Goal: Communication & Community: Answer question/provide support

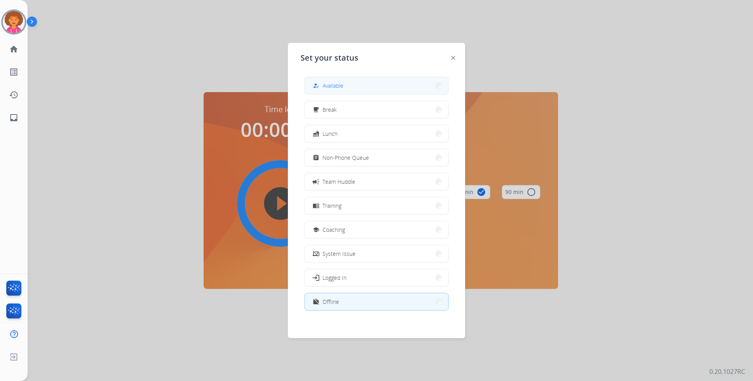
click at [359, 83] on button "how_to_reg Available" at bounding box center [376, 85] width 143 height 17
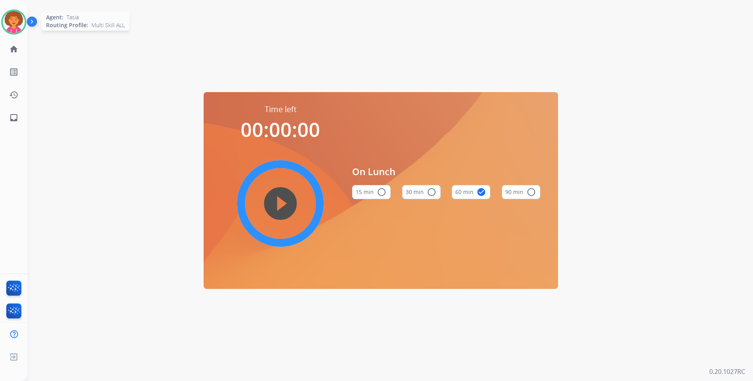
click at [15, 22] on img at bounding box center [14, 22] width 22 height 22
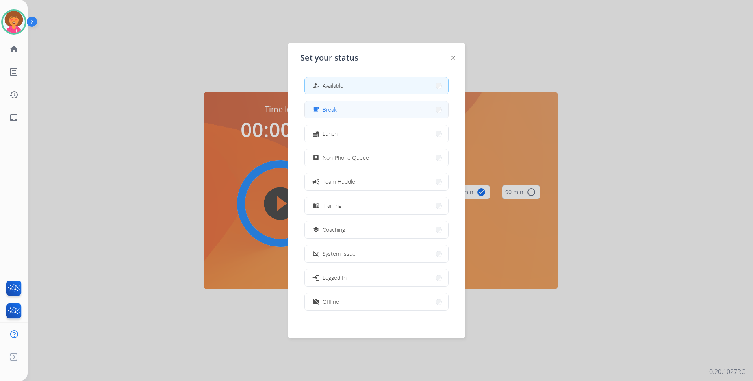
click at [341, 116] on button "free_breakfast Break" at bounding box center [376, 109] width 143 height 17
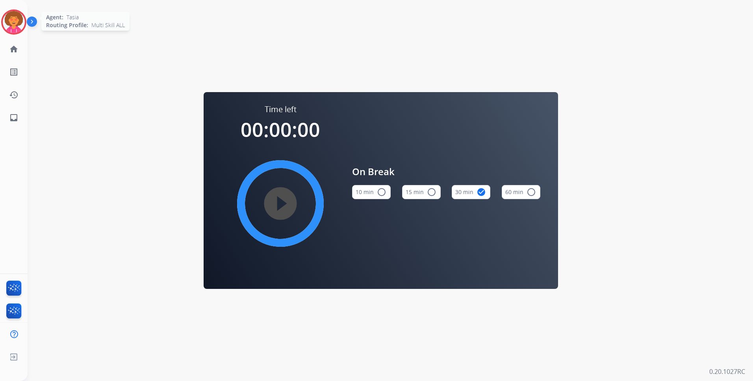
click at [19, 21] on img at bounding box center [14, 22] width 22 height 22
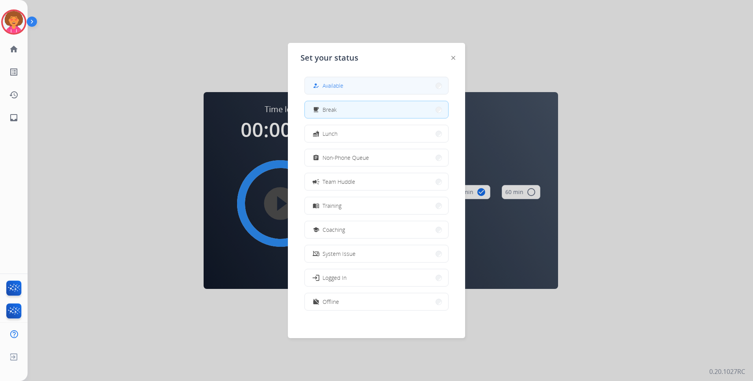
click at [360, 86] on button "how_to_reg Available" at bounding box center [376, 85] width 143 height 17
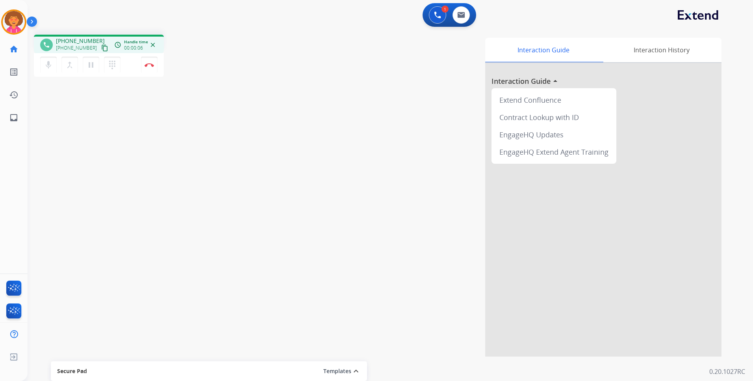
click at [101, 49] on mat-icon "content_copy" at bounding box center [104, 47] width 7 height 7
click at [147, 66] on img at bounding box center [149, 65] width 9 height 4
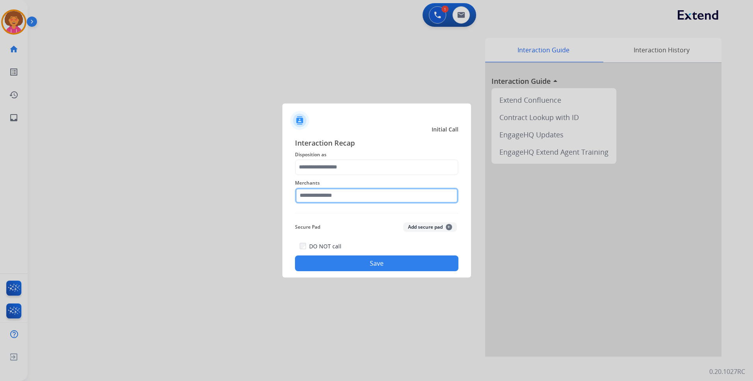
click at [339, 199] on input "text" at bounding box center [376, 196] width 163 height 16
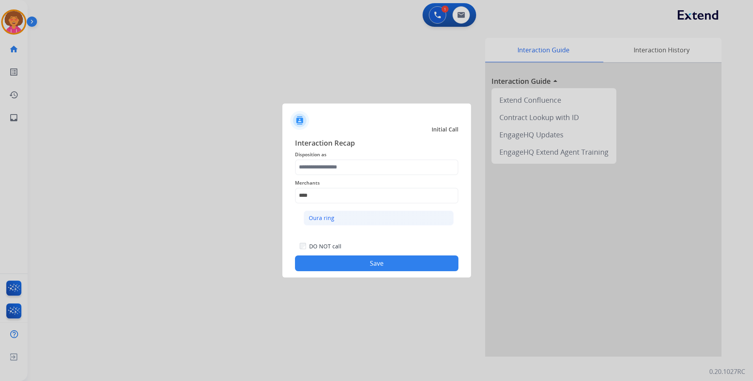
click at [324, 219] on div "Oura ring" at bounding box center [322, 218] width 26 height 8
type input "*********"
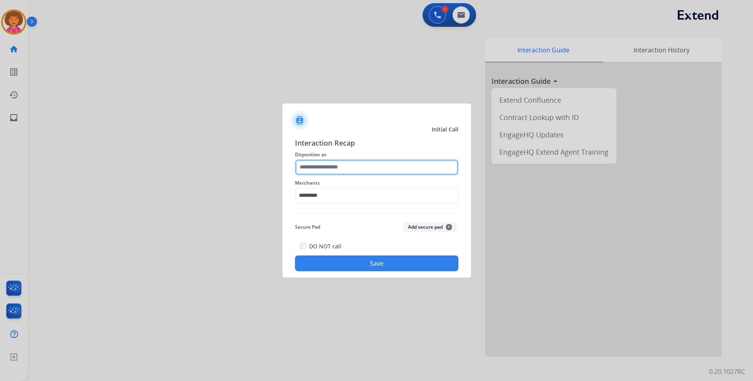
click at [326, 168] on input "text" at bounding box center [376, 167] width 163 height 16
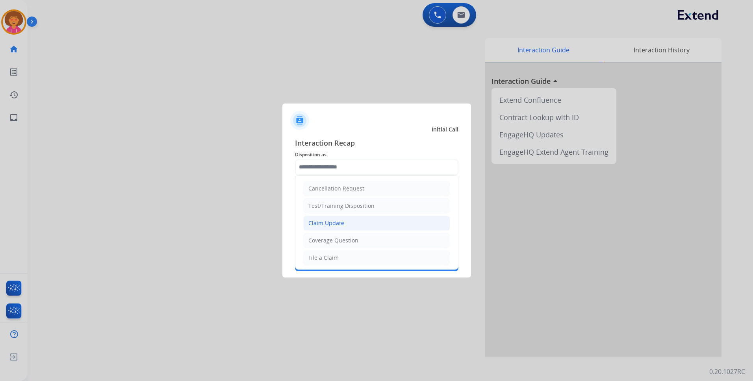
click at [345, 223] on li "Claim Update" at bounding box center [376, 223] width 147 height 15
type input "**********"
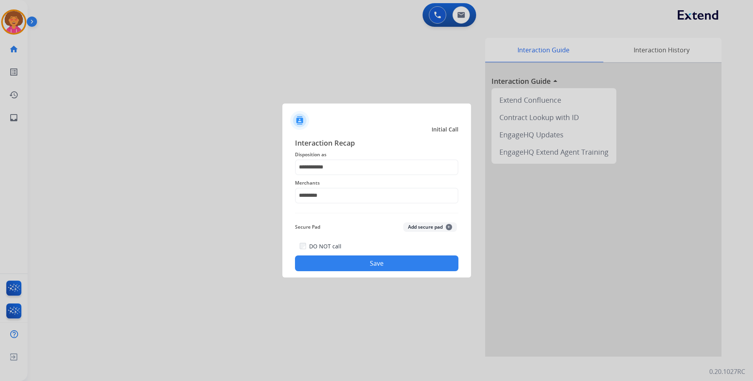
click at [364, 263] on button "Save" at bounding box center [376, 264] width 163 height 16
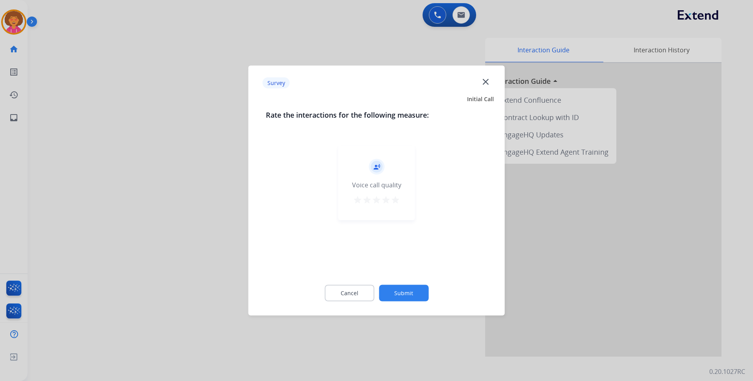
click at [396, 198] on mat-icon "star" at bounding box center [395, 199] width 9 height 9
click at [408, 292] on button "Submit" at bounding box center [404, 293] width 50 height 17
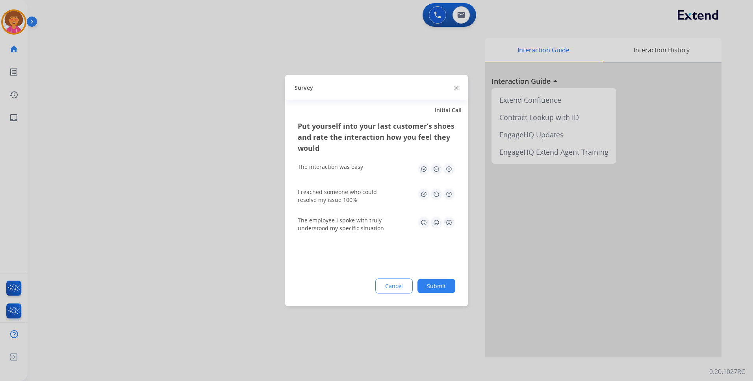
click at [450, 172] on img at bounding box center [449, 169] width 13 height 13
drag, startPoint x: 450, startPoint y: 193, endPoint x: 449, endPoint y: 203, distance: 9.5
click at [450, 195] on img at bounding box center [449, 194] width 13 height 13
drag, startPoint x: 449, startPoint y: 219, endPoint x: 447, endPoint y: 230, distance: 11.6
click at [449, 219] on img at bounding box center [449, 223] width 13 height 13
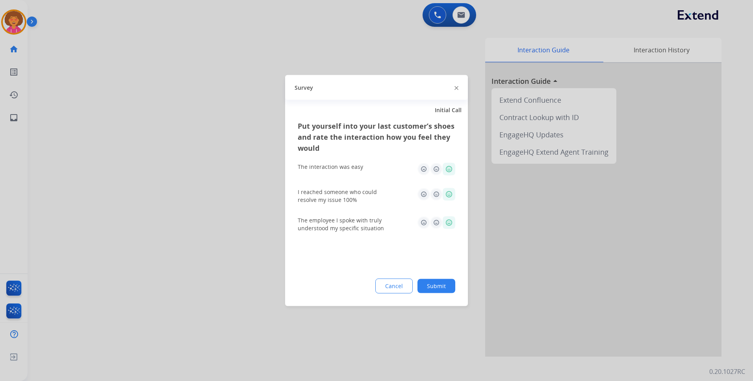
click at [437, 281] on button "Submit" at bounding box center [436, 286] width 38 height 14
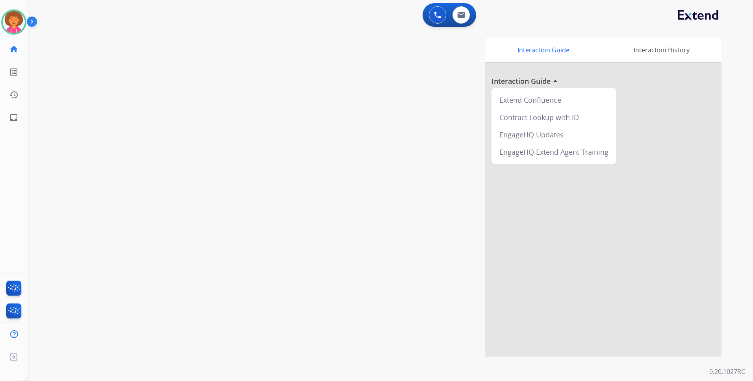
drag, startPoint x: 458, startPoint y: 260, endPoint x: 176, endPoint y: 191, distance: 289.6
click at [176, 202] on div "swap_horiz Break voice bridge close_fullscreen Connect 3-Way Call merge_type Se…" at bounding box center [381, 192] width 706 height 328
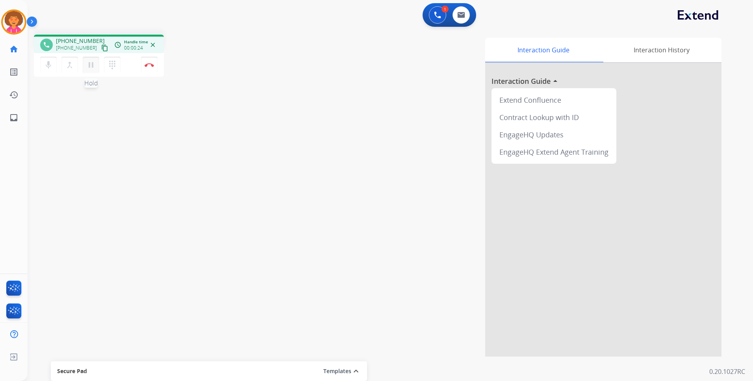
click at [92, 67] on mat-icon "pause" at bounding box center [90, 64] width 9 height 9
click at [437, 13] on img at bounding box center [437, 14] width 7 height 7
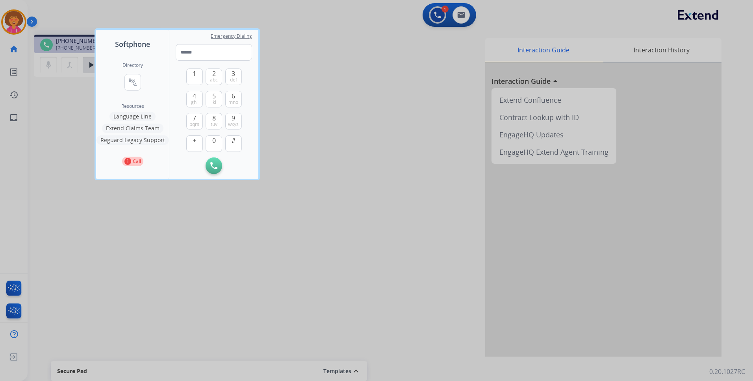
click at [149, 113] on button "Language Line" at bounding box center [132, 116] width 46 height 9
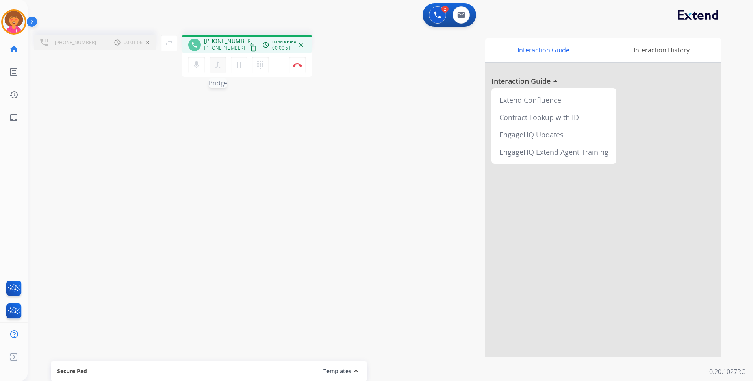
click at [216, 67] on mat-icon "merge_type" at bounding box center [217, 64] width 9 height 9
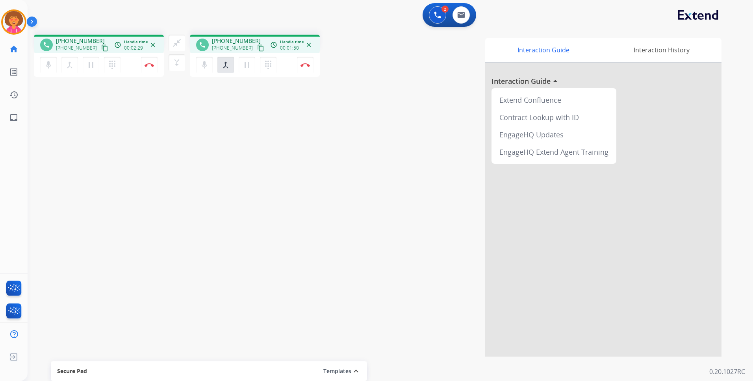
click at [101, 48] on mat-icon "content_copy" at bounding box center [104, 47] width 7 height 7
click at [154, 65] on img at bounding box center [149, 65] width 9 height 4
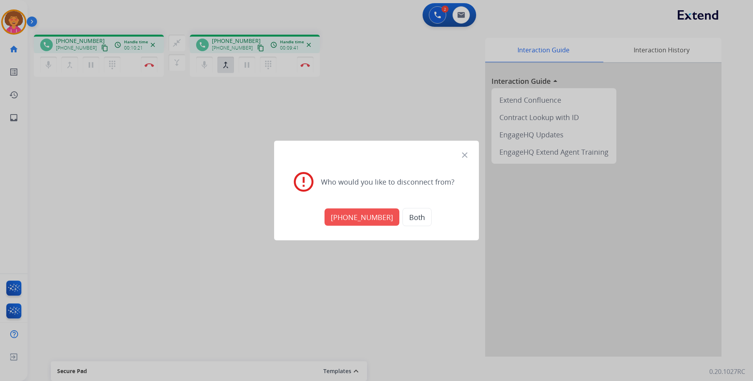
click at [409, 213] on button "Both" at bounding box center [416, 217] width 29 height 18
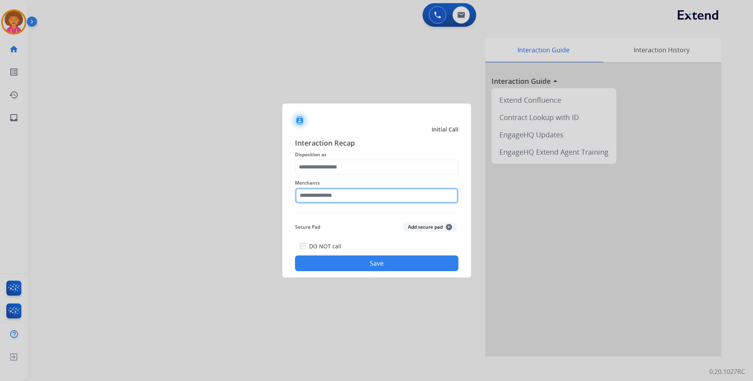
click at [348, 195] on input "text" at bounding box center [376, 196] width 163 height 16
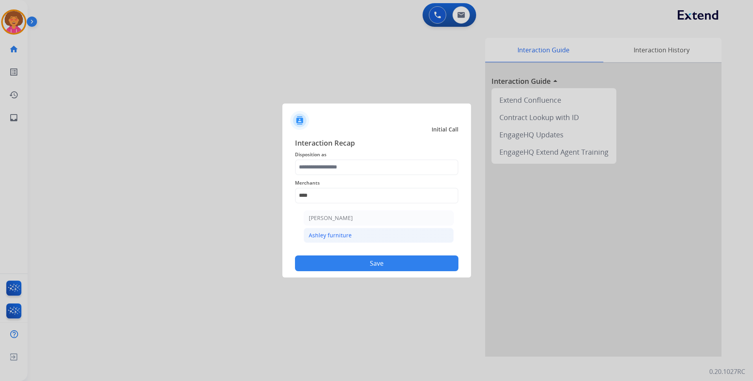
click at [337, 235] on div "Ashley furniture" at bounding box center [330, 236] width 43 height 8
type input "**********"
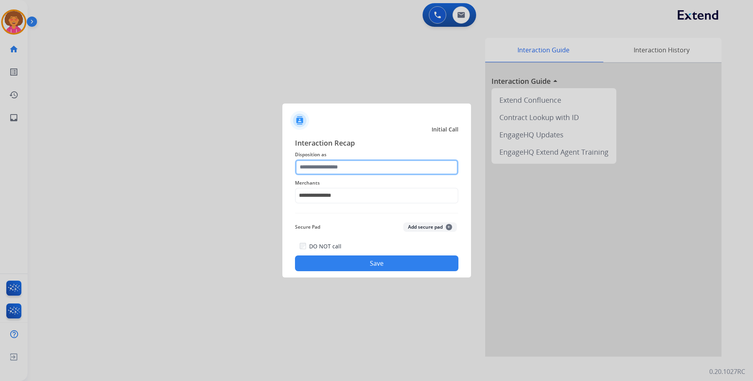
click at [347, 167] on input "text" at bounding box center [376, 167] width 163 height 16
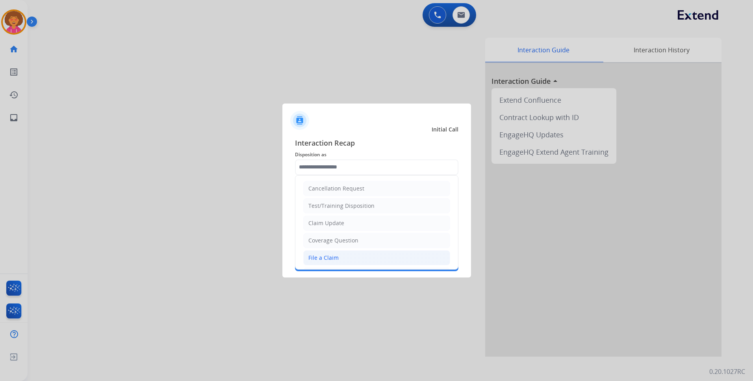
click at [332, 255] on div "File a Claim" at bounding box center [323, 258] width 30 height 8
type input "**********"
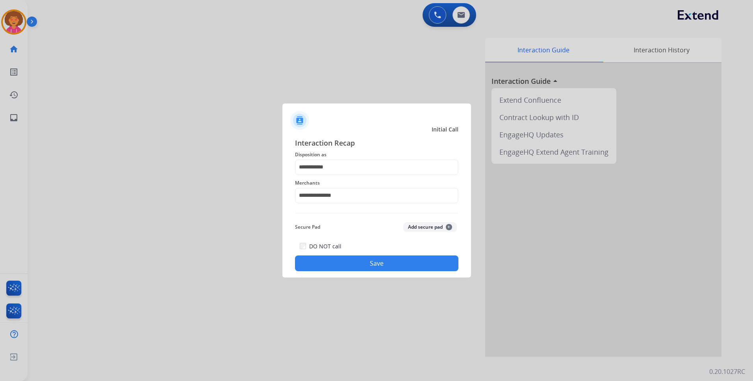
click at [355, 269] on button "Save" at bounding box center [376, 264] width 163 height 16
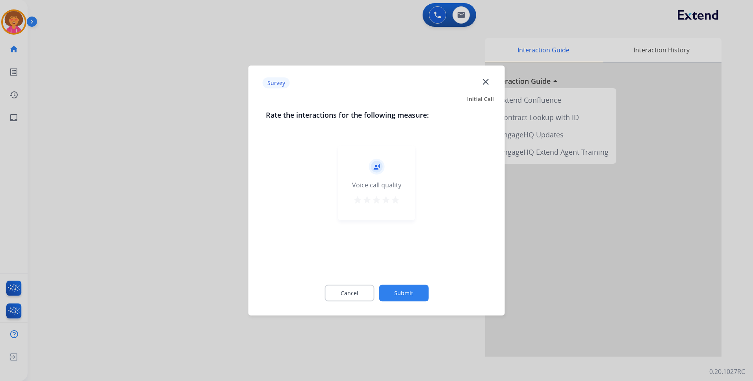
click at [392, 202] on mat-icon "star" at bounding box center [395, 199] width 9 height 9
click at [409, 291] on button "Submit" at bounding box center [404, 293] width 50 height 17
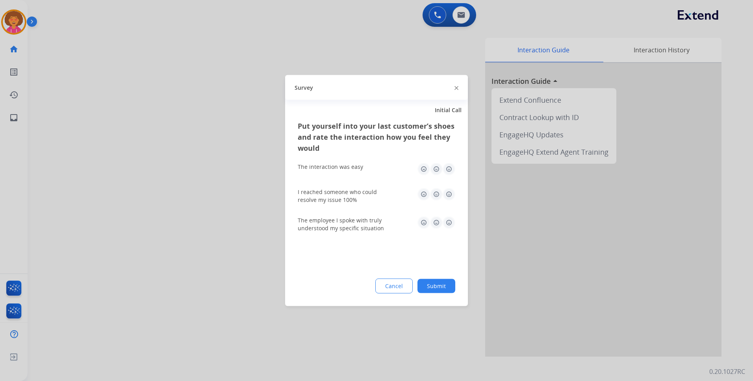
click at [452, 167] on img at bounding box center [449, 169] width 13 height 13
drag, startPoint x: 450, startPoint y: 190, endPoint x: 449, endPoint y: 201, distance: 11.1
click at [450, 190] on img at bounding box center [449, 194] width 13 height 13
click at [447, 222] on img at bounding box center [449, 223] width 13 height 13
click at [441, 285] on button "Submit" at bounding box center [436, 286] width 38 height 14
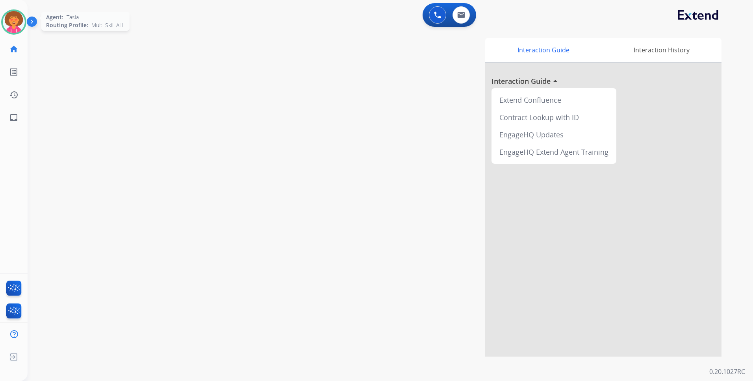
click at [14, 22] on img at bounding box center [14, 22] width 22 height 22
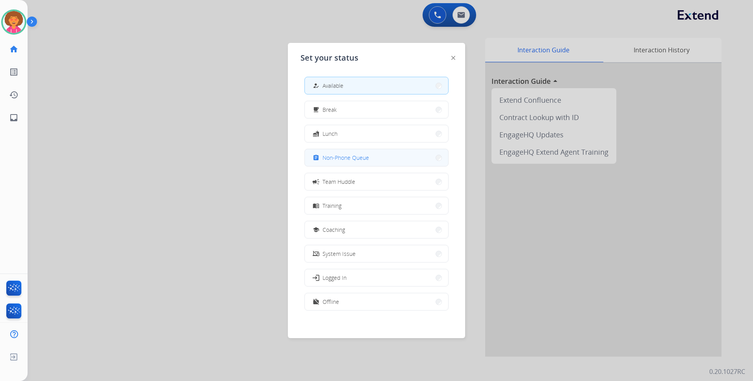
click at [351, 155] on span "Non-Phone Queue" at bounding box center [346, 158] width 46 height 8
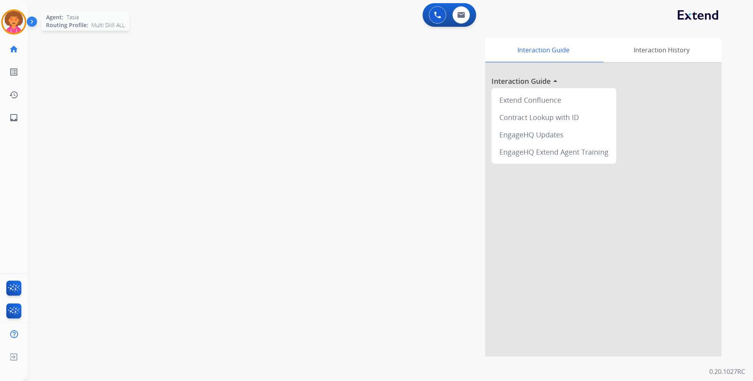
click at [10, 22] on img at bounding box center [14, 22] width 22 height 22
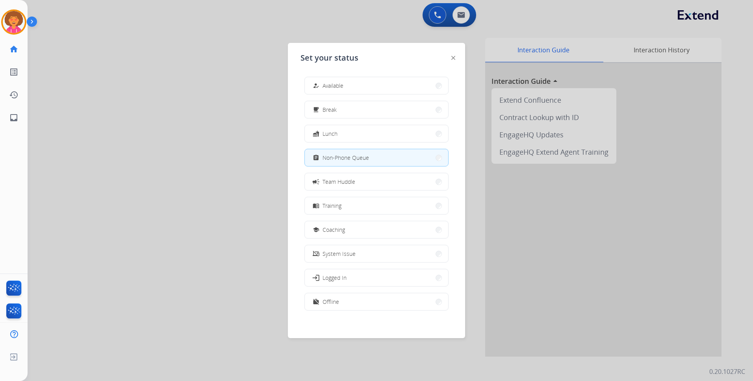
click at [377, 88] on button "how_to_reg Available" at bounding box center [376, 85] width 143 height 17
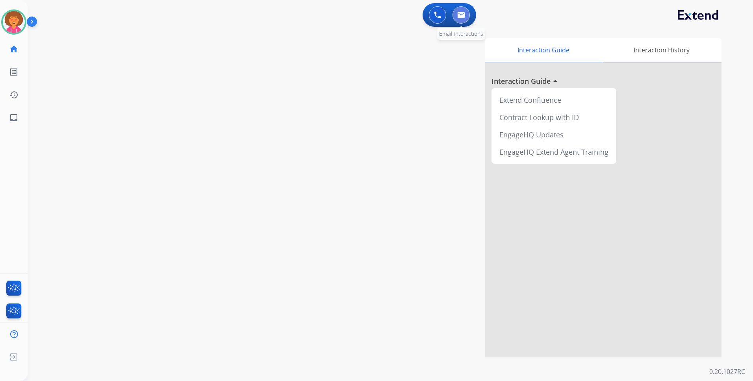
click at [457, 11] on button at bounding box center [460, 14] width 17 height 17
select select "**********"
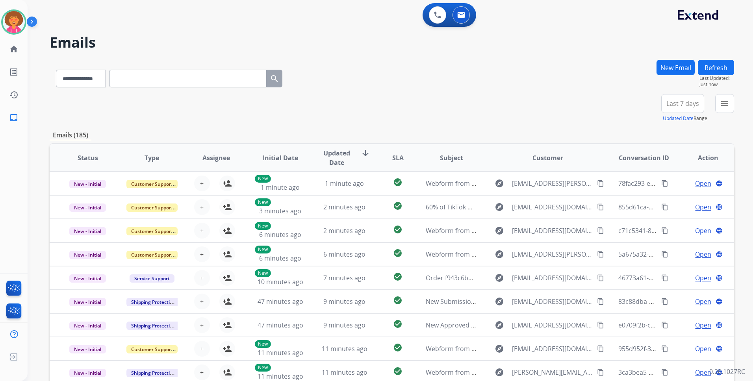
click at [679, 105] on span "Last 7 days" at bounding box center [682, 103] width 33 height 3
click at [677, 200] on div "Last 90 days" at bounding box center [679, 199] width 43 height 12
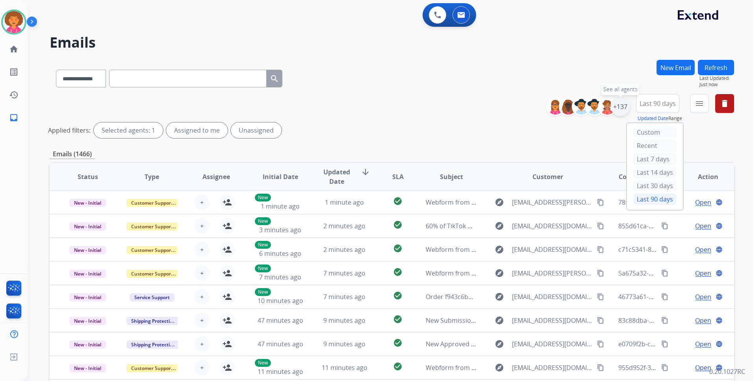
click at [618, 103] on div "+137" at bounding box center [620, 106] width 19 height 19
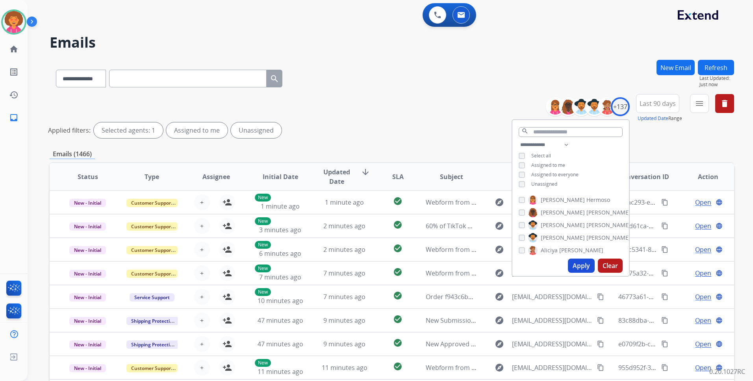
click at [534, 183] on span "Unassigned" at bounding box center [544, 184] width 26 height 7
click at [580, 263] on button "Apply" at bounding box center [581, 266] width 27 height 14
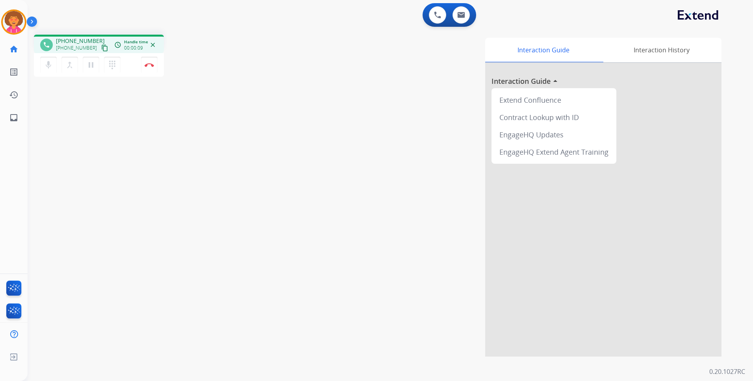
click at [101, 46] on mat-icon "content_copy" at bounding box center [104, 47] width 7 height 7
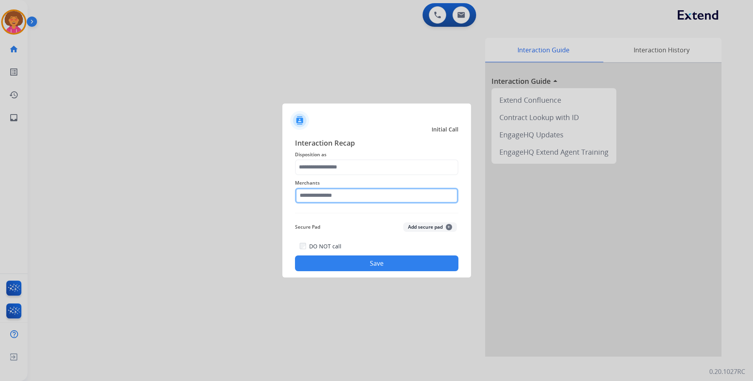
click at [340, 194] on input "text" at bounding box center [376, 196] width 163 height 16
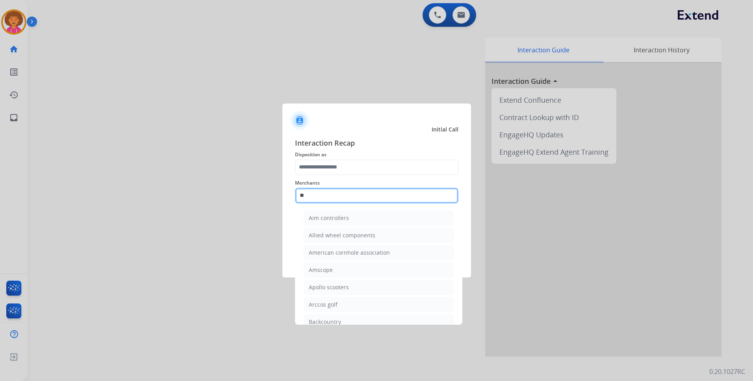
type input "*"
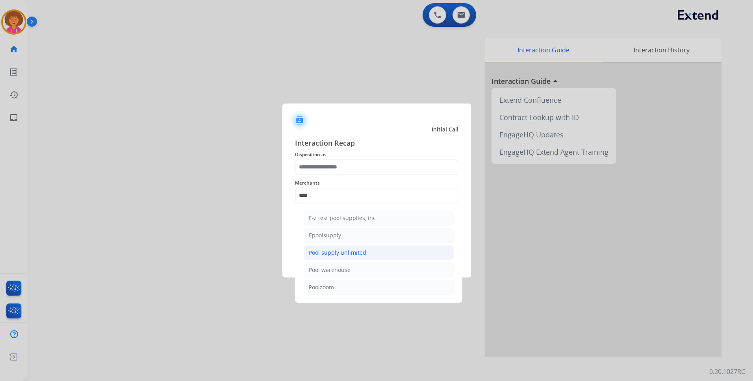
click at [356, 252] on div "Pool supply unlimited" at bounding box center [337, 253] width 57 height 8
type input "**********"
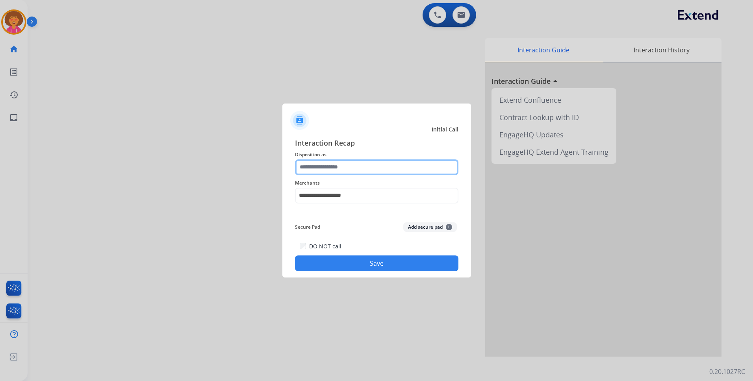
click at [349, 169] on input "text" at bounding box center [376, 167] width 163 height 16
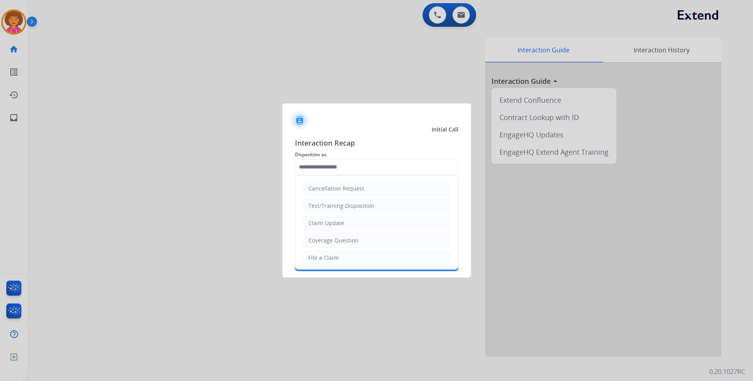
click at [344, 253] on li "File a Claim" at bounding box center [376, 257] width 147 height 15
type input "**********"
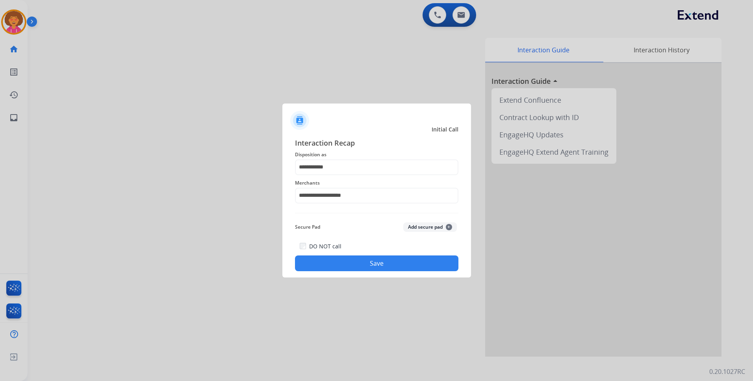
click at [386, 264] on button "Save" at bounding box center [376, 264] width 163 height 16
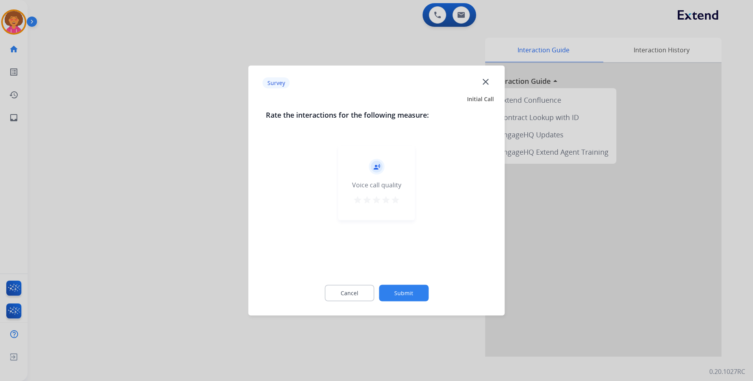
click at [395, 196] on mat-icon "star" at bounding box center [395, 199] width 9 height 9
click at [400, 289] on button "Submit" at bounding box center [404, 293] width 50 height 17
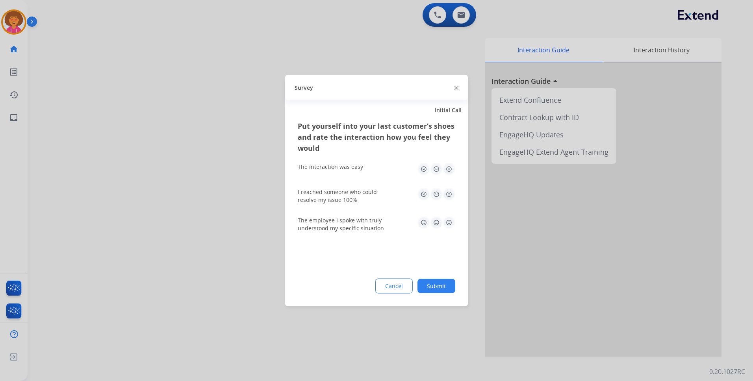
click at [453, 169] on img at bounding box center [449, 169] width 13 height 13
click at [449, 194] on img at bounding box center [449, 194] width 13 height 13
click at [445, 225] on img at bounding box center [449, 223] width 13 height 13
click at [446, 287] on button "Submit" at bounding box center [436, 286] width 38 height 14
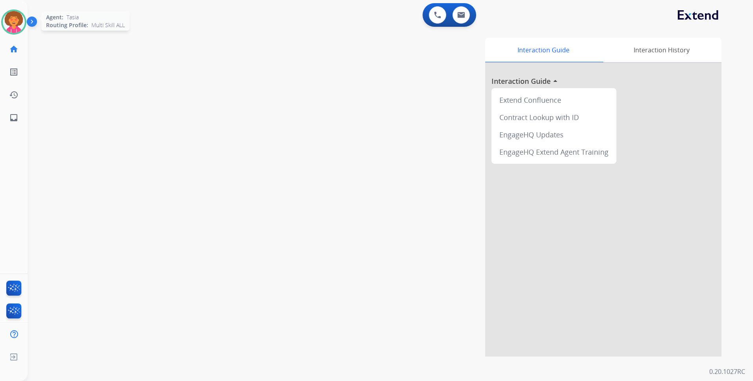
drag, startPoint x: 14, startPoint y: 22, endPoint x: 20, endPoint y: 13, distance: 10.8
click at [14, 22] on img at bounding box center [14, 22] width 22 height 22
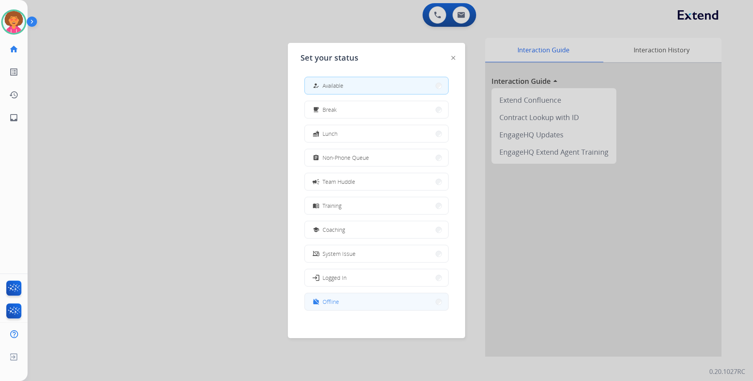
click at [348, 302] on button "work_off Offline" at bounding box center [376, 301] width 143 height 17
